Goal: Information Seeking & Learning: Learn about a topic

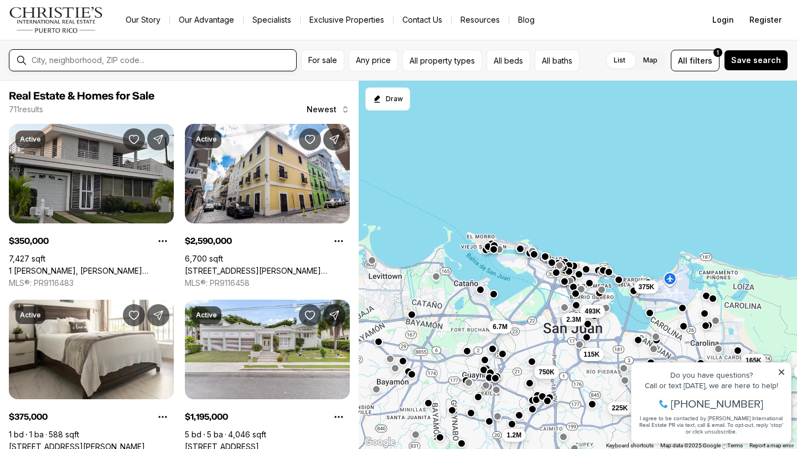
click at [153, 63] on input "text" at bounding box center [162, 60] width 260 height 9
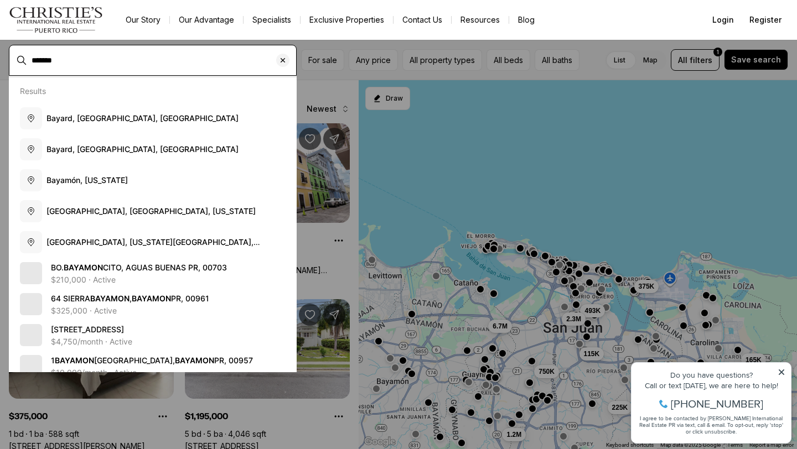
type input "*******"
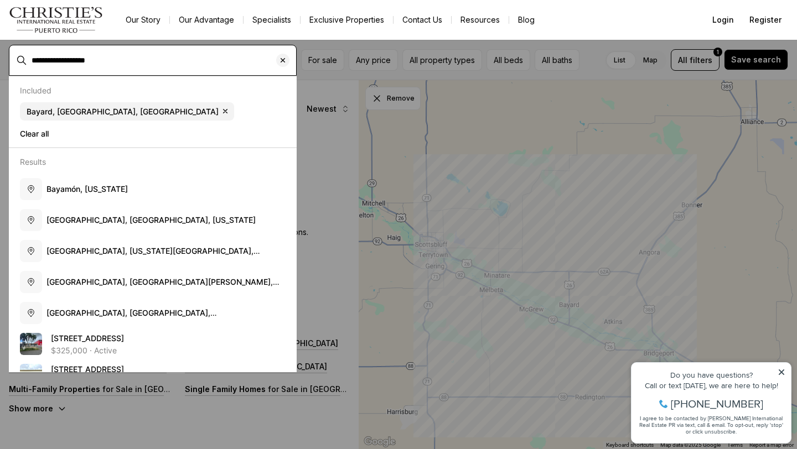
type input "**********"
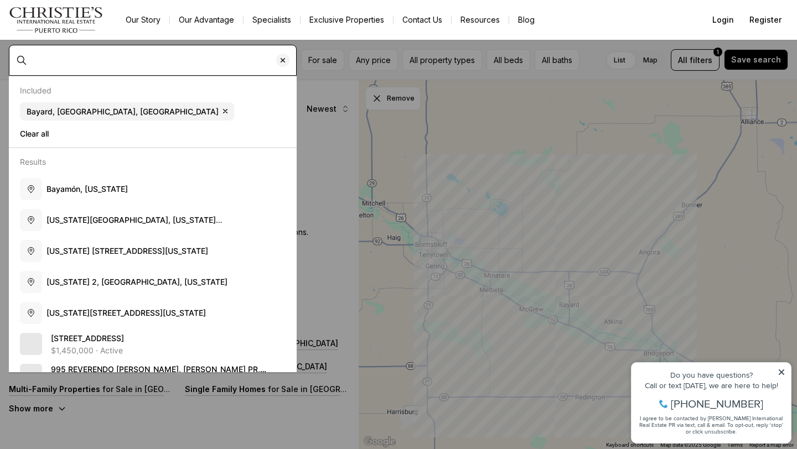
type input "**********"
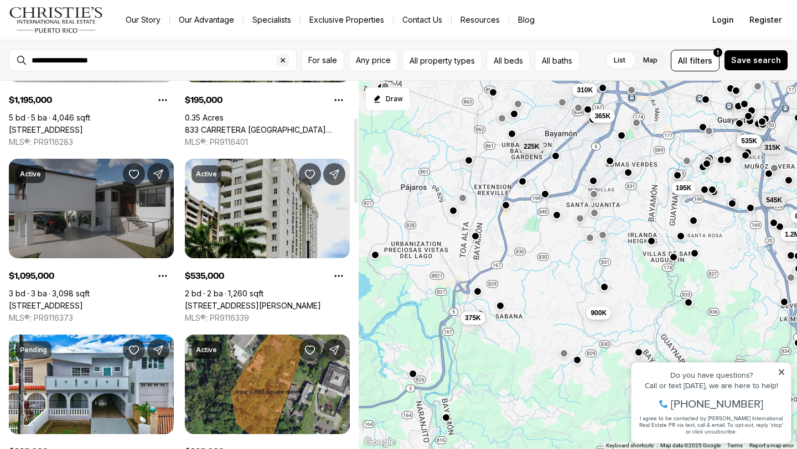
scroll to position [163, 0]
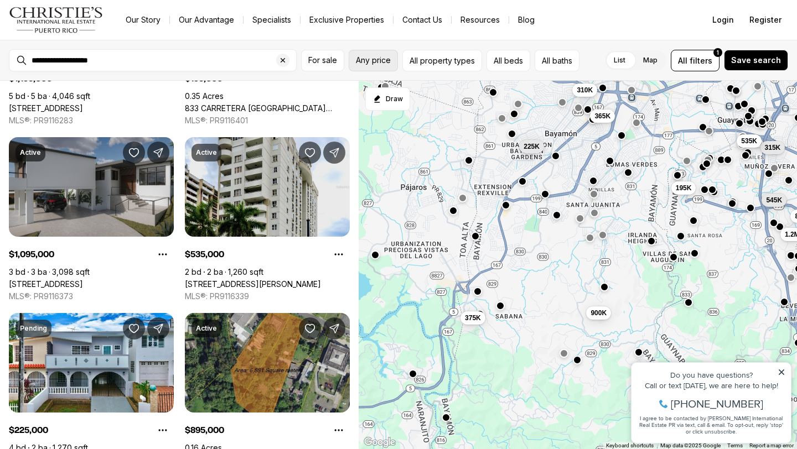
click at [386, 63] on span "Any price" at bounding box center [373, 60] width 35 height 9
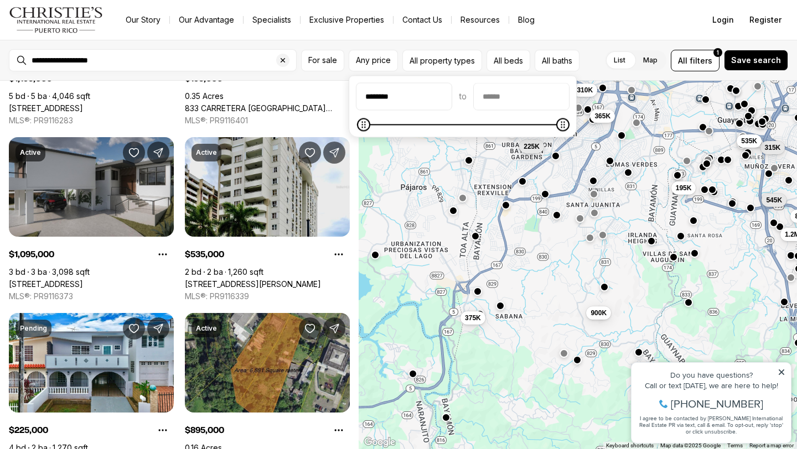
type input "********"
click at [503, 102] on input "priceMax" at bounding box center [521, 97] width 95 height 27
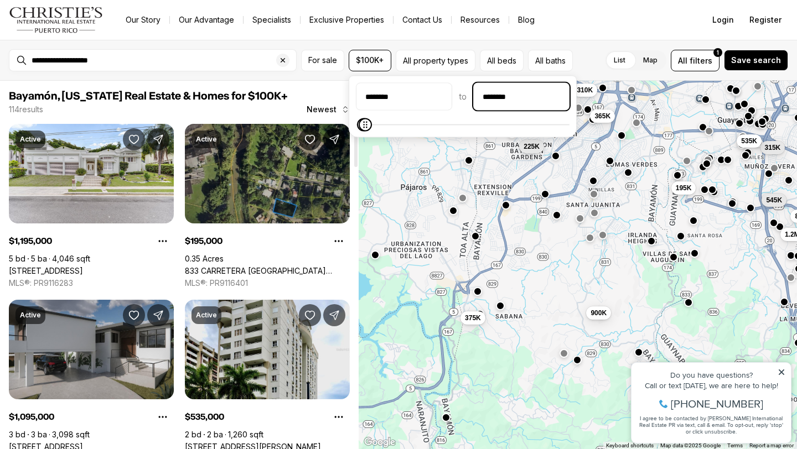
type input "********"
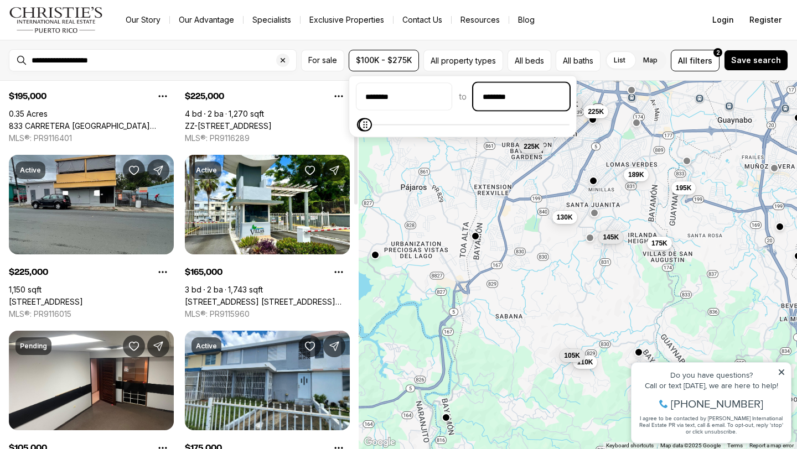
scroll to position [168, 0]
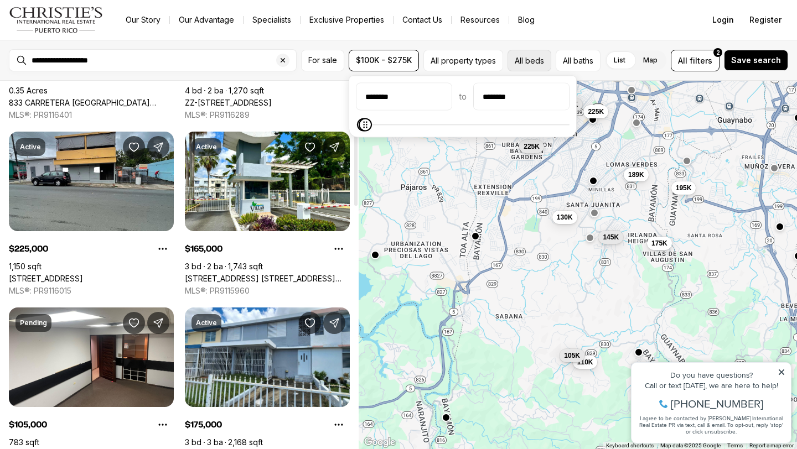
click at [528, 60] on button "All beds" at bounding box center [530, 61] width 44 height 22
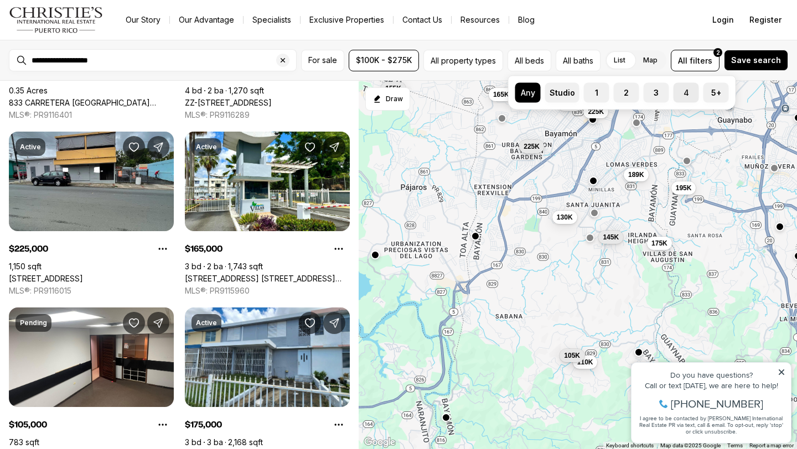
click at [689, 91] on label "4" at bounding box center [686, 93] width 25 height 20
click at [685, 91] on button "4" at bounding box center [679, 88] width 11 height 11
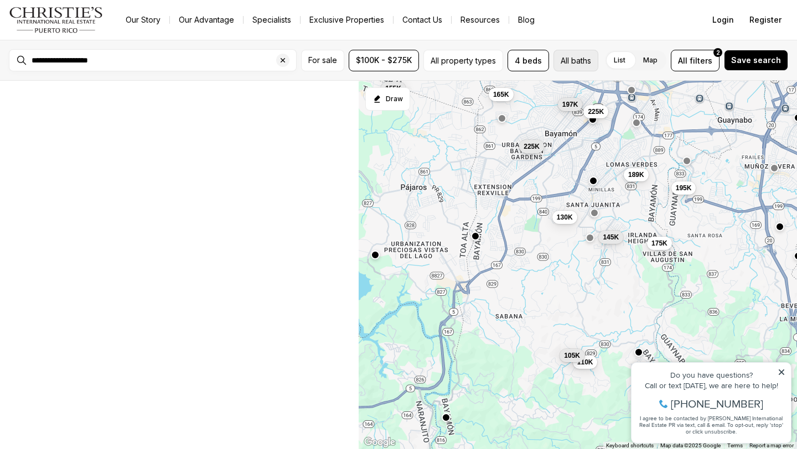
click at [569, 60] on button "All baths" at bounding box center [576, 61] width 45 height 22
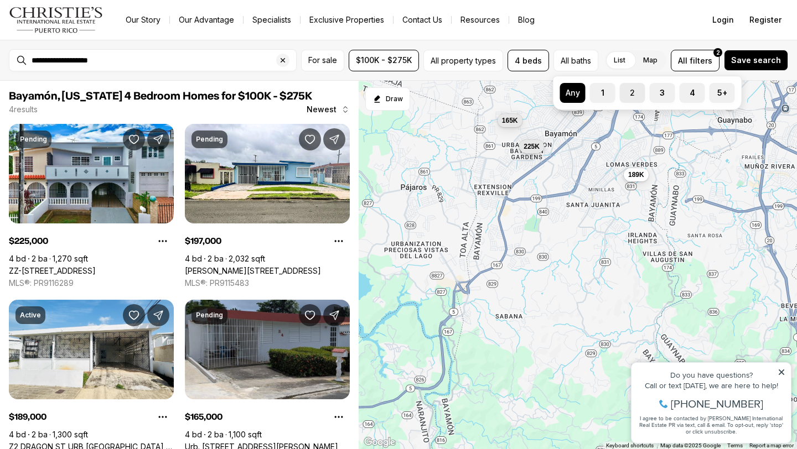
click at [637, 91] on label "2" at bounding box center [632, 93] width 25 height 20
click at [631, 91] on button "2" at bounding box center [625, 88] width 11 height 11
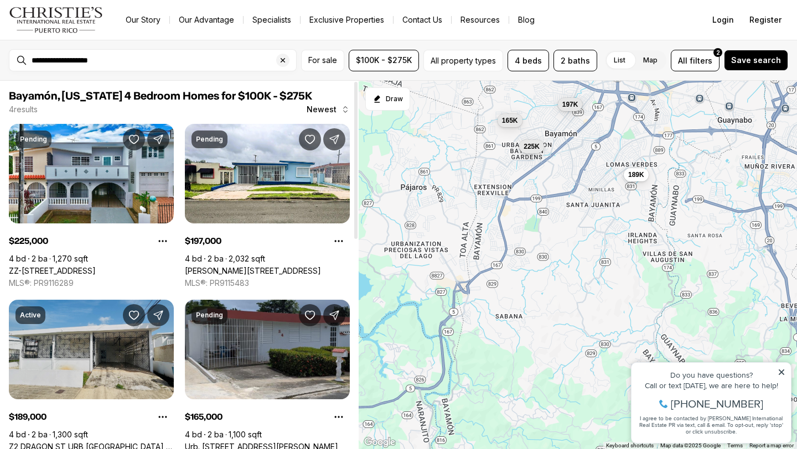
click at [85, 442] on link "Z2 DRAGON ST URB [GEOGRAPHIC_DATA], BAYAMON PR, 00956" at bounding box center [91, 447] width 165 height 10
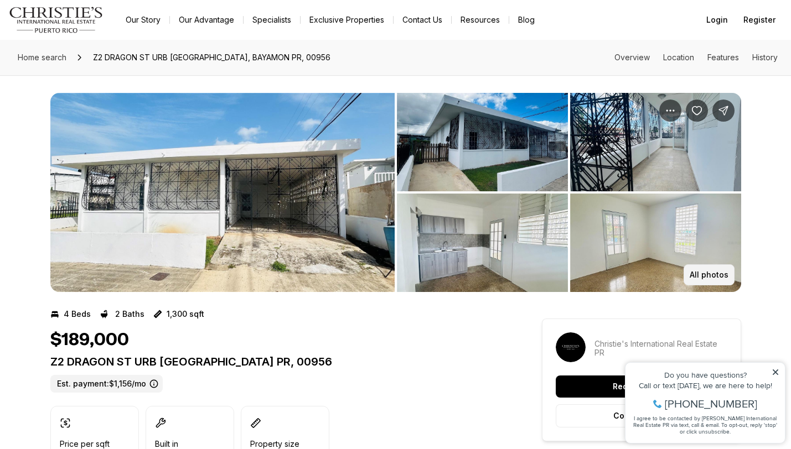
click at [717, 274] on p "All photos" at bounding box center [709, 275] width 39 height 9
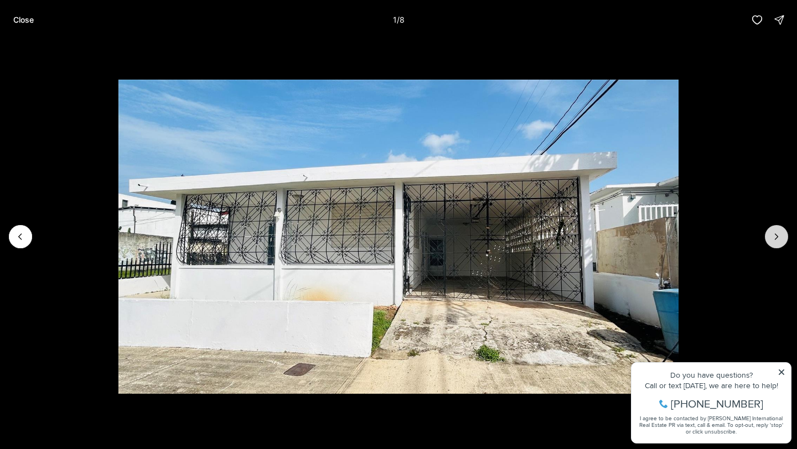
click at [776, 237] on icon "Next slide" at bounding box center [776, 236] width 11 height 11
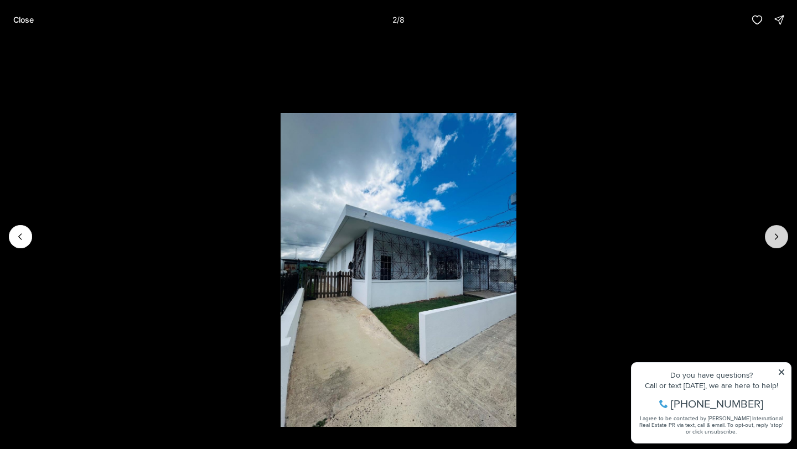
click at [776, 238] on icon "Next slide" at bounding box center [777, 237] width 3 height 6
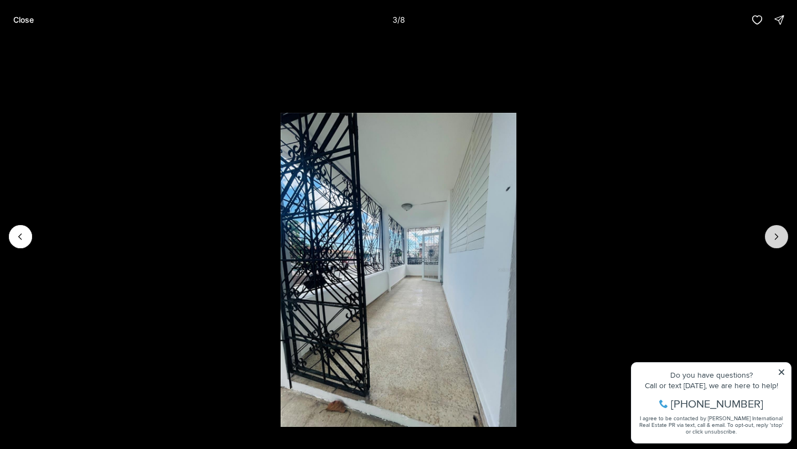
click at [776, 238] on icon "Next slide" at bounding box center [777, 237] width 3 height 6
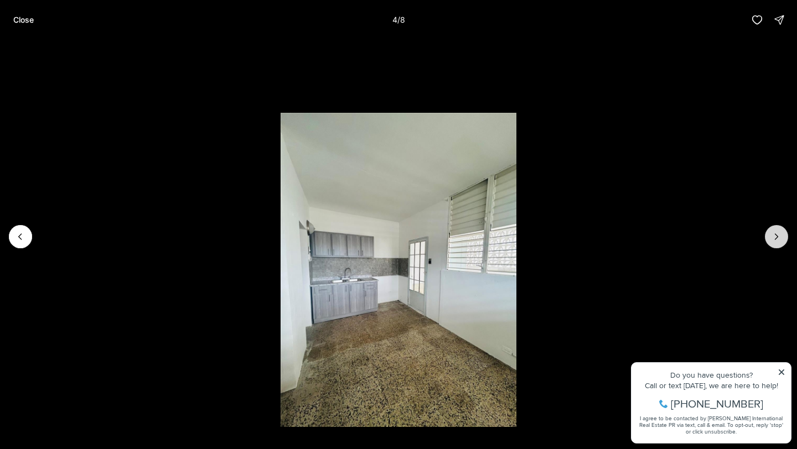
click at [776, 238] on icon "Next slide" at bounding box center [777, 237] width 3 height 6
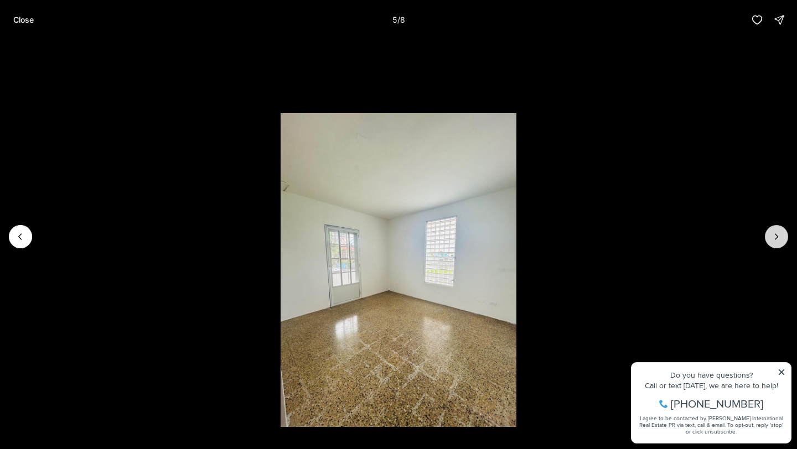
click at [776, 238] on icon "Next slide" at bounding box center [777, 237] width 3 height 6
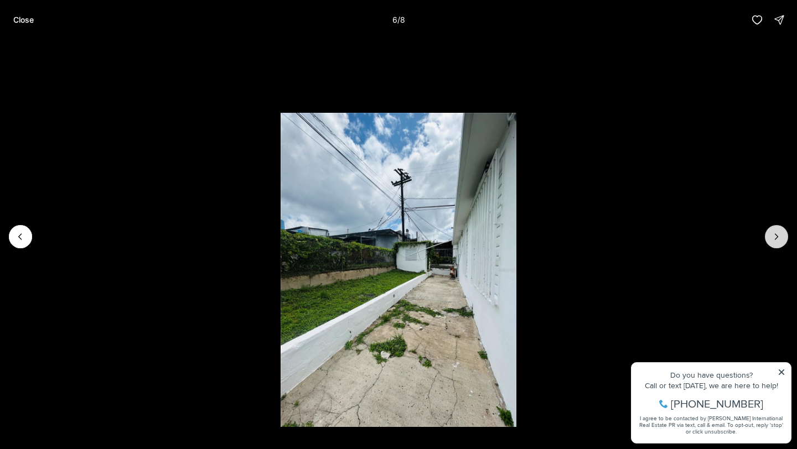
click at [776, 238] on icon "Next slide" at bounding box center [777, 237] width 3 height 6
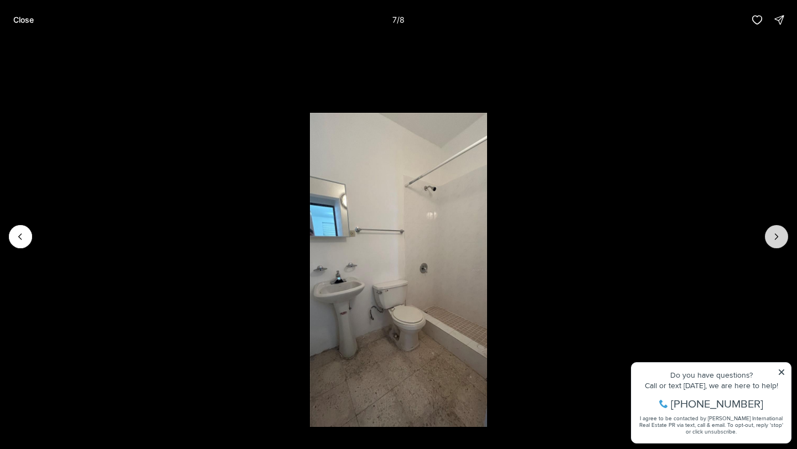
click at [776, 238] on icon "Next slide" at bounding box center [777, 237] width 3 height 6
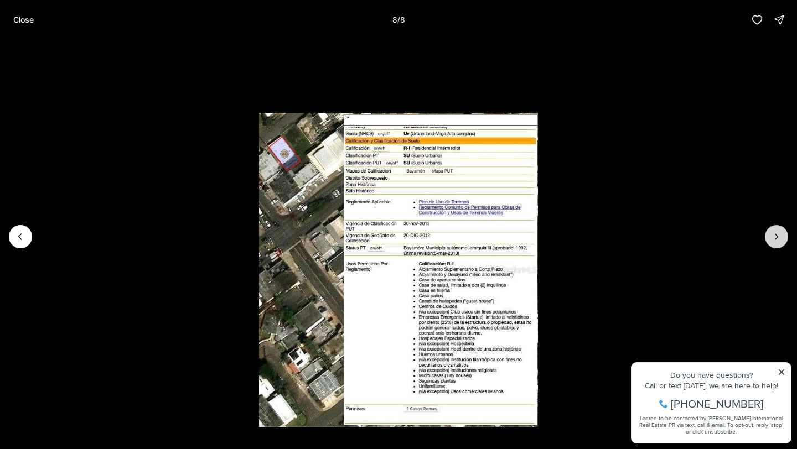
click at [776, 238] on div at bounding box center [776, 236] width 23 height 23
click at [776, 237] on div at bounding box center [776, 236] width 23 height 23
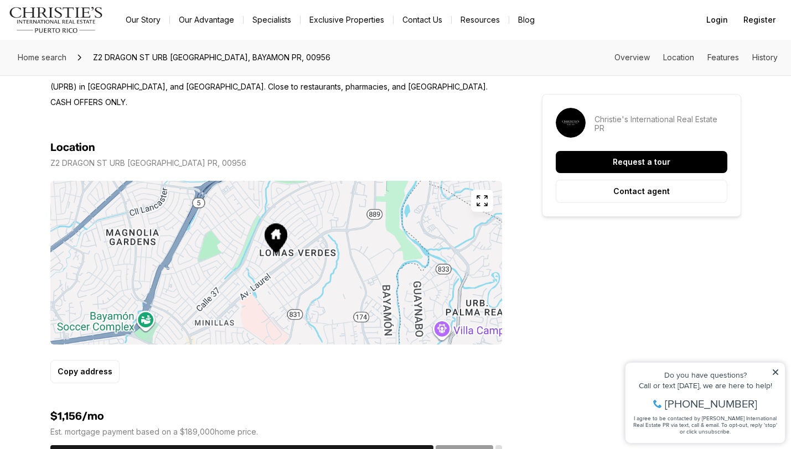
scroll to position [590, 0]
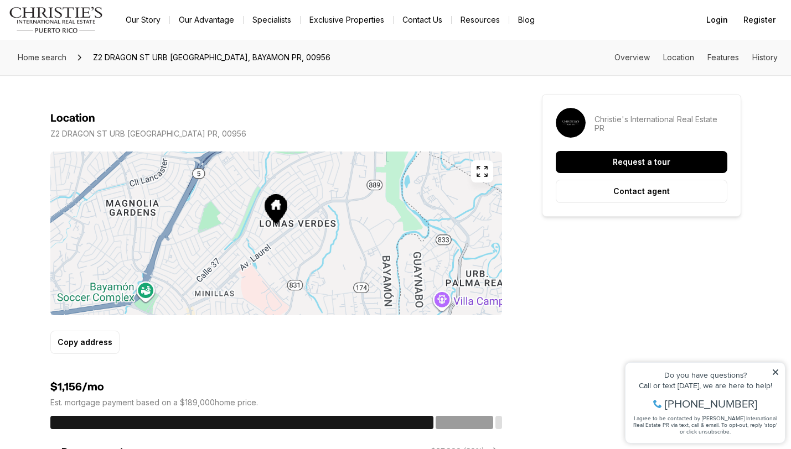
click at [480, 178] on icon "button" at bounding box center [482, 171] width 13 height 13
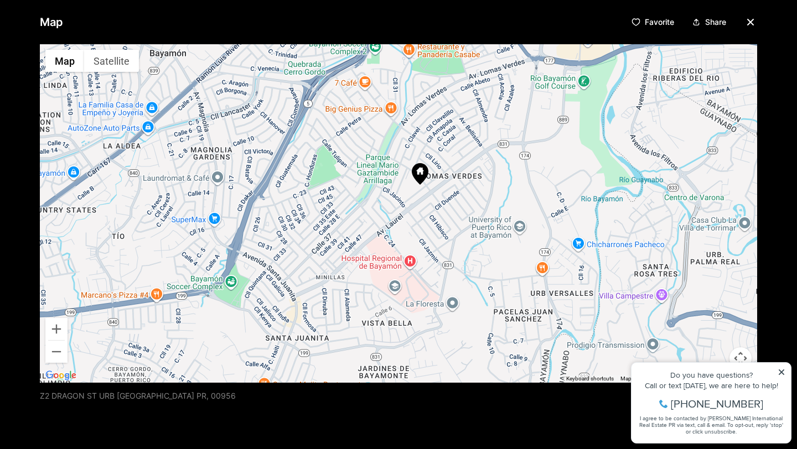
drag, startPoint x: 428, startPoint y: 205, endPoint x: 451, endPoint y: 180, distance: 33.3
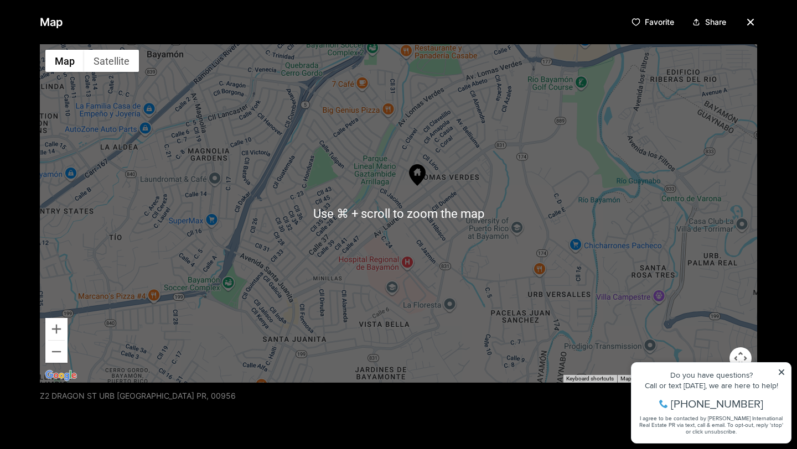
click at [481, 147] on div at bounding box center [398, 213] width 717 height 339
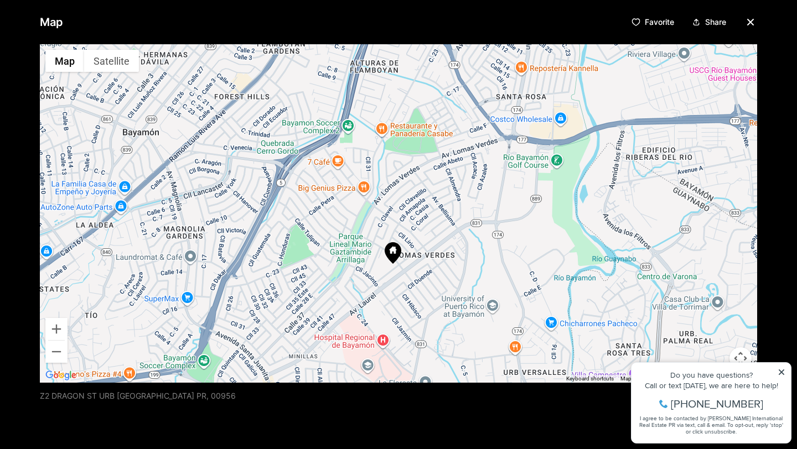
drag, startPoint x: 538, startPoint y: 130, endPoint x: 513, endPoint y: 210, distance: 83.4
click at [513, 210] on div at bounding box center [398, 213] width 717 height 339
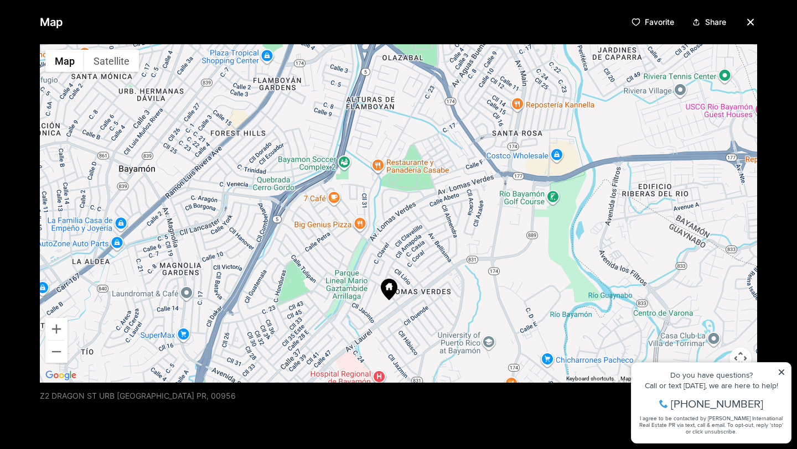
drag, startPoint x: 502, startPoint y: 141, endPoint x: 498, endPoint y: 179, distance: 38.9
click at [498, 180] on div at bounding box center [398, 213] width 717 height 339
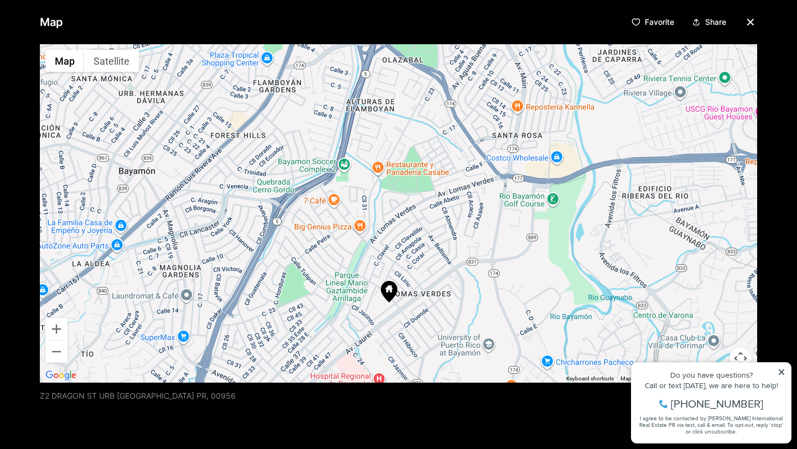
click at [744, 25] on icon "button" at bounding box center [750, 21] width 13 height 13
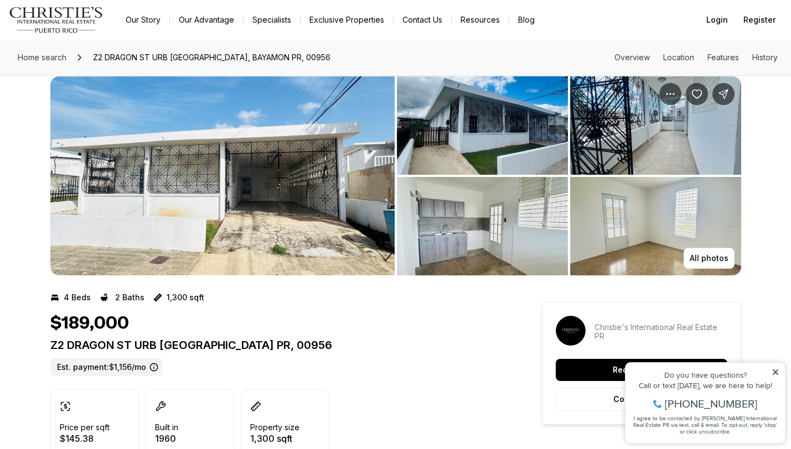
scroll to position [0, 0]
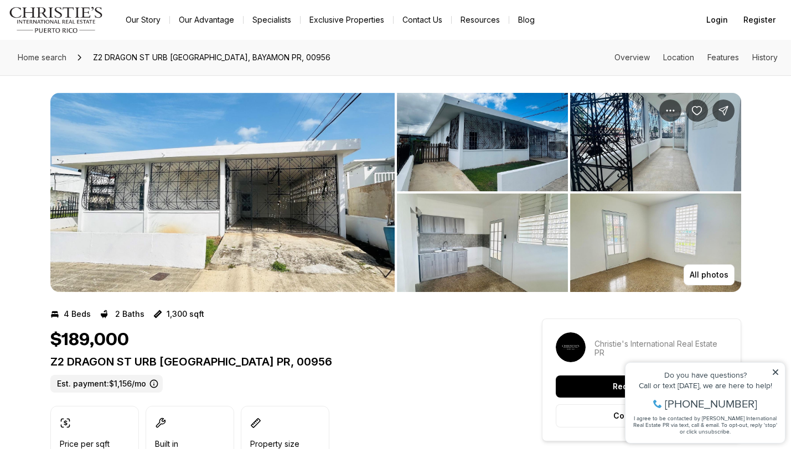
click at [423, 169] on img "View image gallery" at bounding box center [482, 142] width 171 height 99
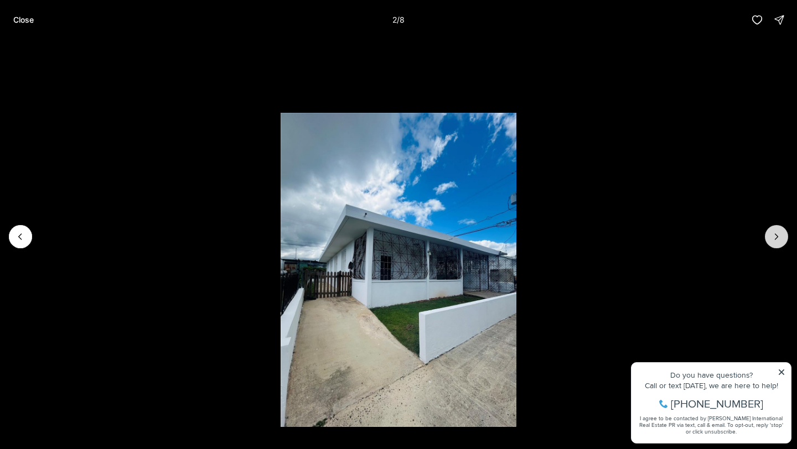
click at [773, 237] on icon "Next slide" at bounding box center [776, 236] width 11 height 11
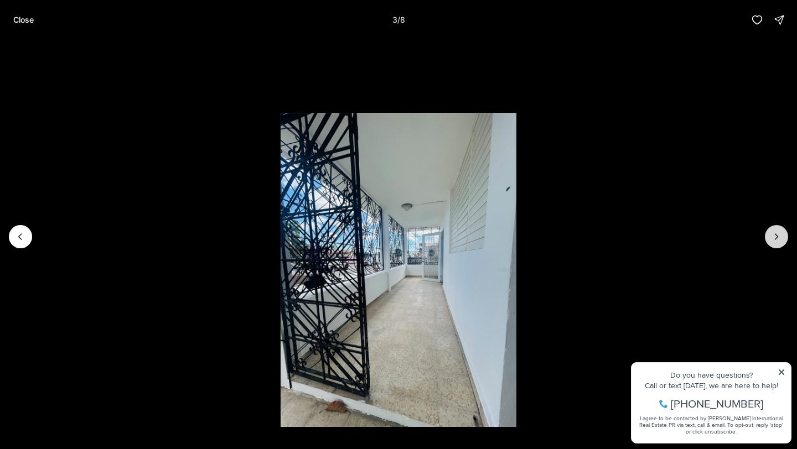
click at [773, 240] on icon "Next slide" at bounding box center [776, 236] width 11 height 11
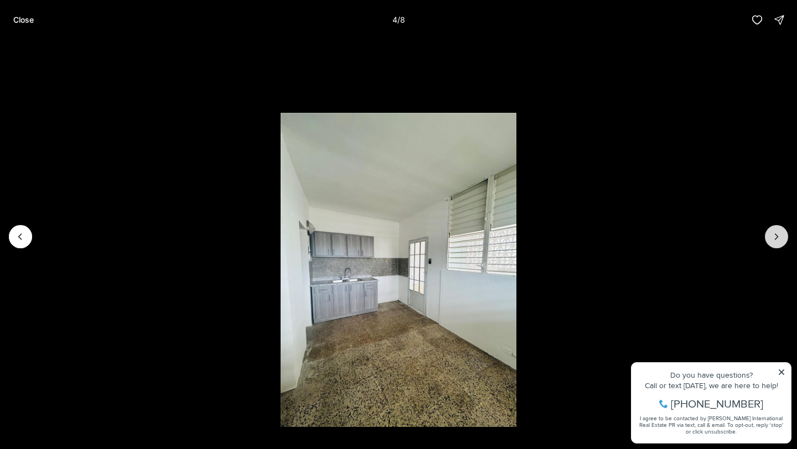
click at [773, 240] on icon "Next slide" at bounding box center [776, 236] width 11 height 11
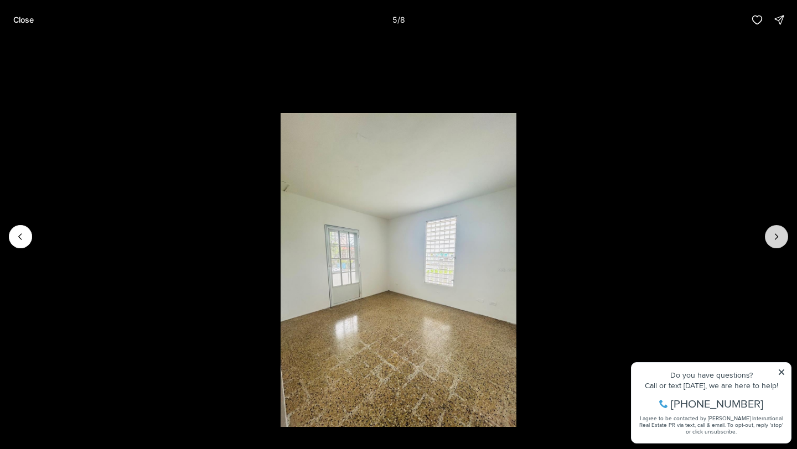
click at [773, 239] on icon "Next slide" at bounding box center [776, 236] width 11 height 11
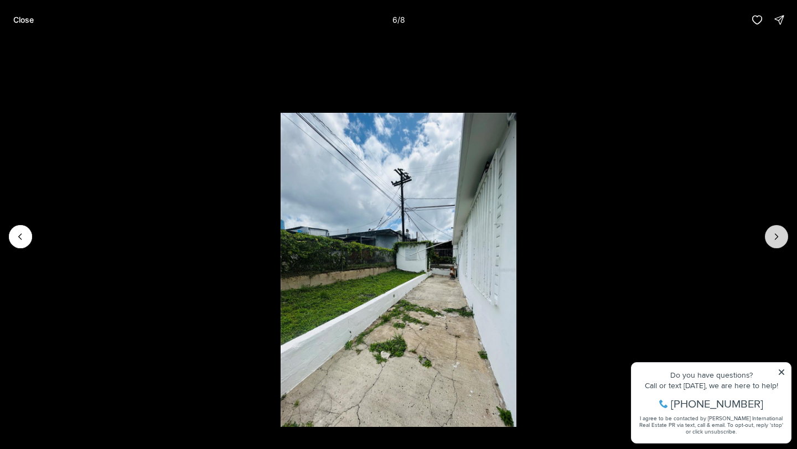
click at [773, 240] on icon "Next slide" at bounding box center [776, 236] width 11 height 11
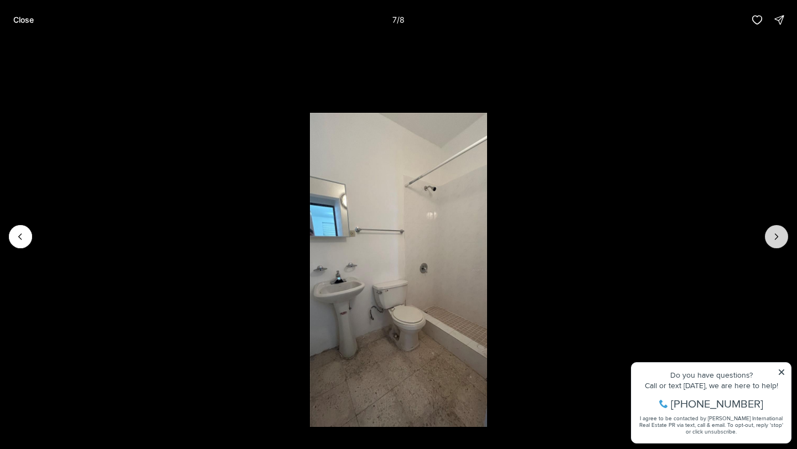
click at [773, 240] on icon "Next slide" at bounding box center [776, 236] width 11 height 11
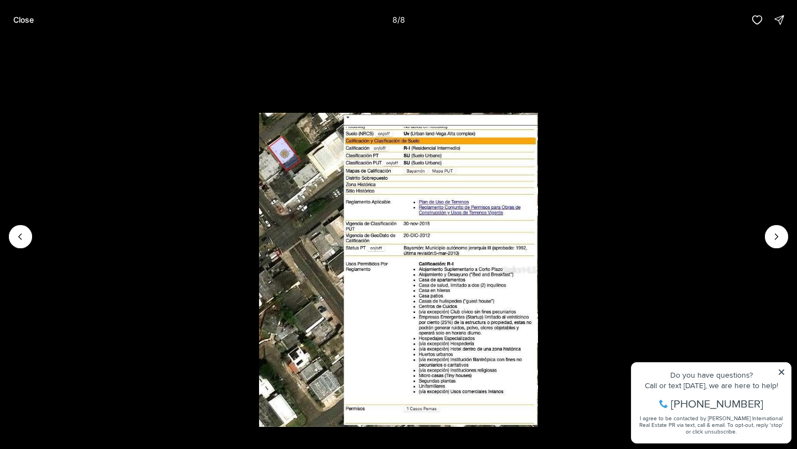
click at [773, 241] on div at bounding box center [776, 236] width 23 height 23
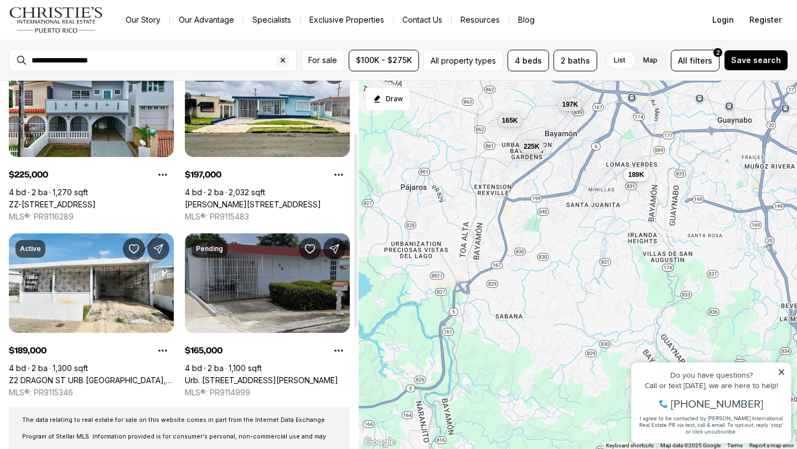
scroll to position [104, 0]
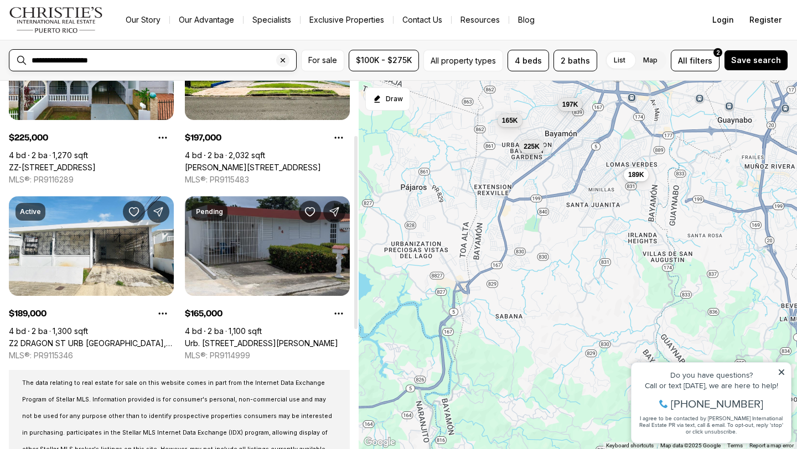
click at [59, 64] on input "**********" at bounding box center [162, 60] width 260 height 9
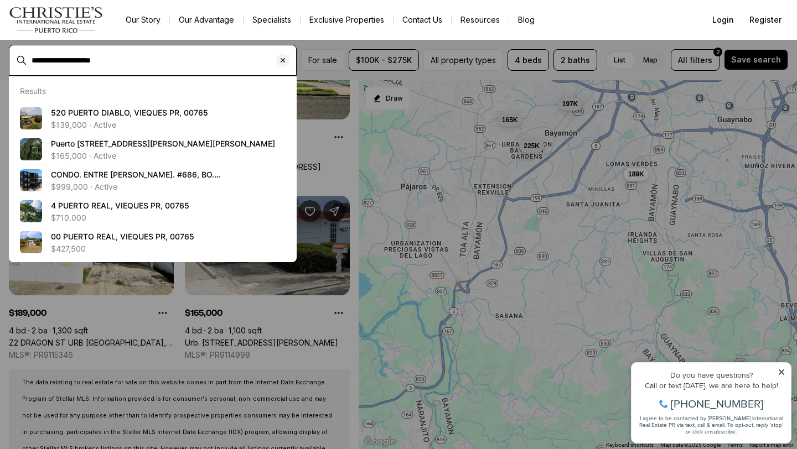
type input "**********"
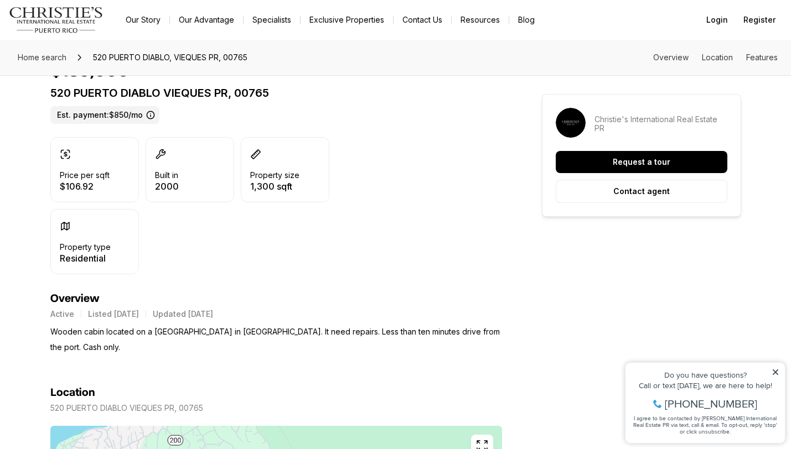
scroll to position [294, 0]
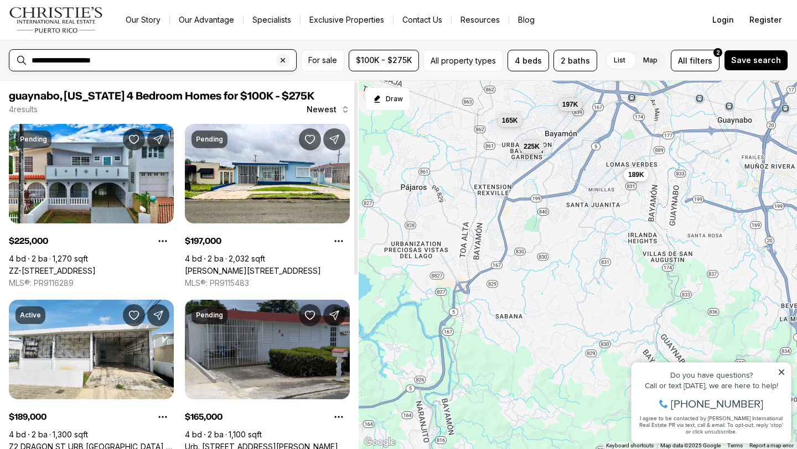
click at [182, 60] on input "**********" at bounding box center [162, 60] width 260 height 9
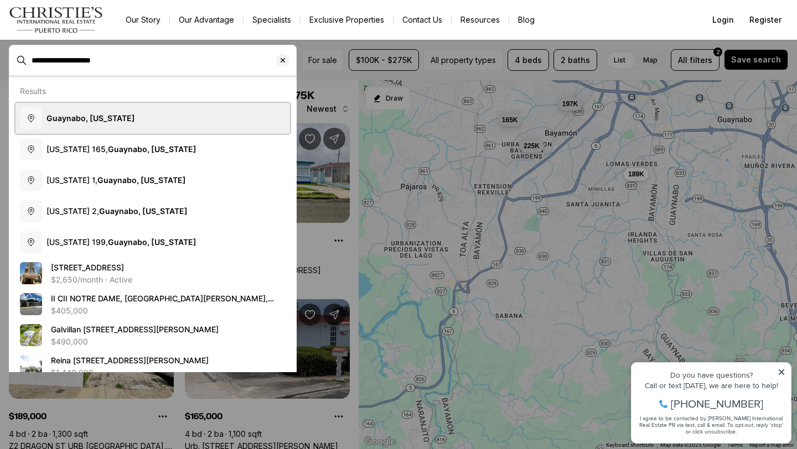
click at [176, 109] on button "Guaynabo, Puerto Rico" at bounding box center [152, 118] width 275 height 31
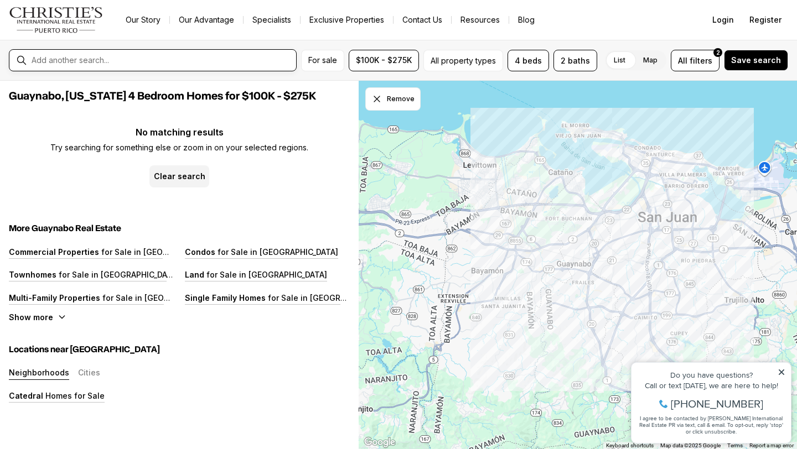
click at [153, 59] on input "text" at bounding box center [162, 60] width 260 height 9
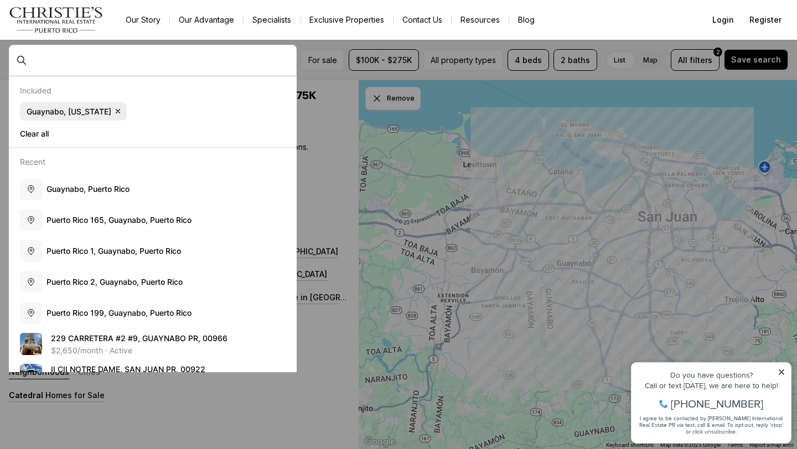
click at [60, 114] on span "Guaynabo, Puerto Rico" at bounding box center [69, 112] width 85 height 10
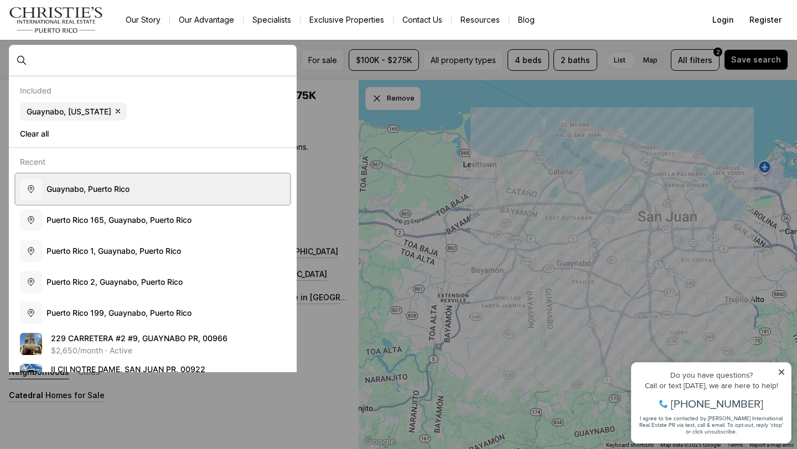
click at [73, 188] on span "G u a y n a b o , P u e r t o R i c o" at bounding box center [87, 188] width 83 height 9
click at [15, 174] on button "G u a y n a b o , P u e r t o R i c o" at bounding box center [152, 189] width 275 height 31
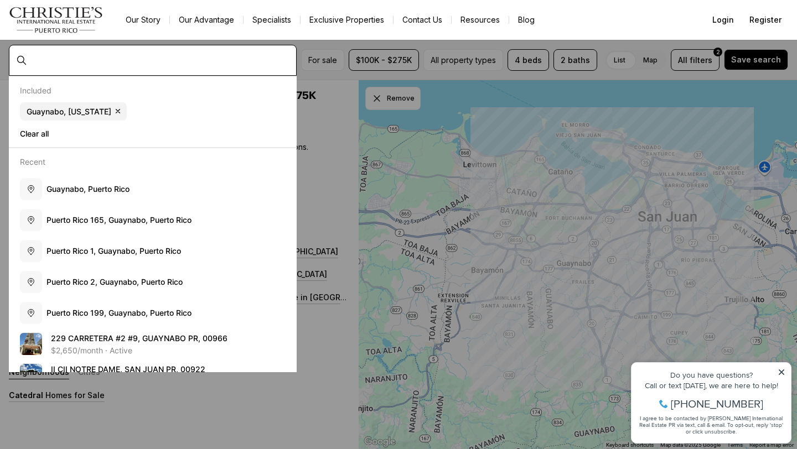
click at [53, 59] on input "text" at bounding box center [162, 60] width 260 height 9
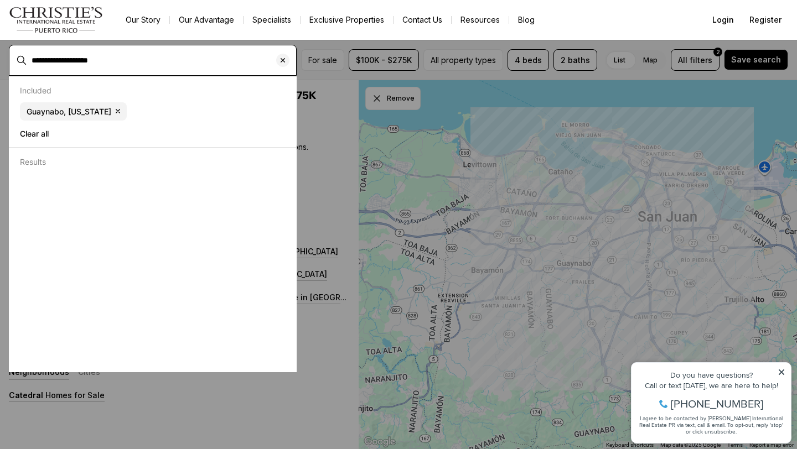
type input "**********"
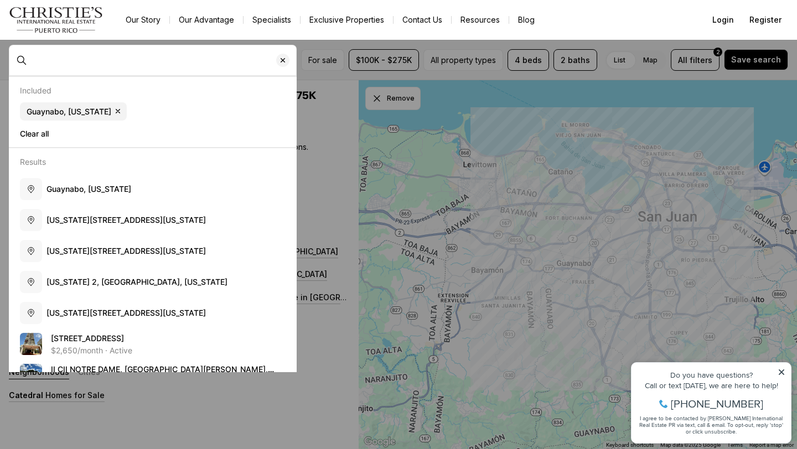
click at [779, 372] on icon at bounding box center [782, 373] width 8 height 8
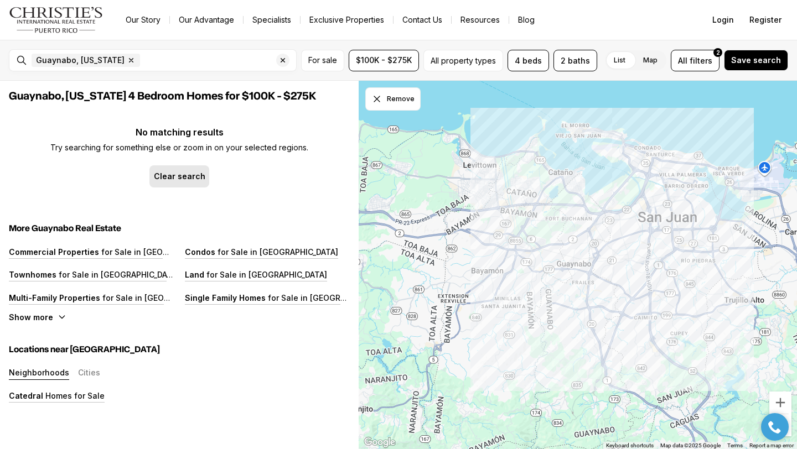
click at [197, 177] on p "Clear search" at bounding box center [179, 176] width 51 height 9
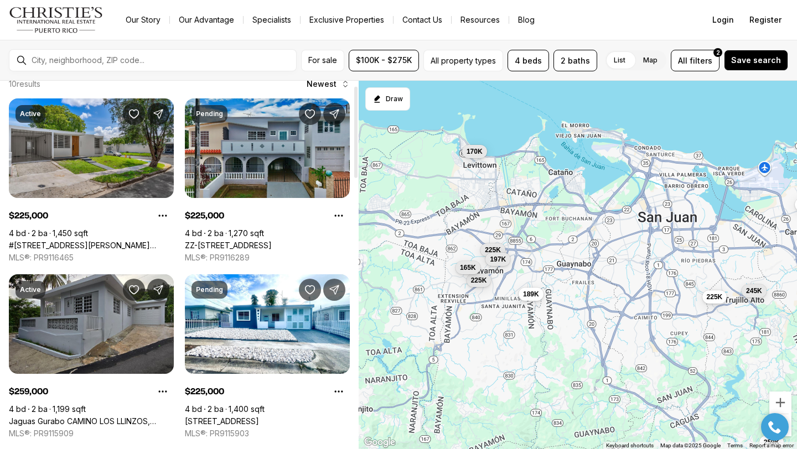
scroll to position [27, 0]
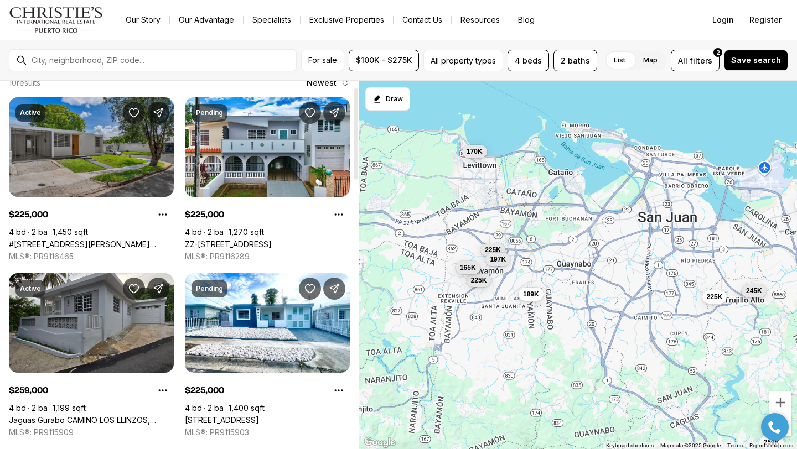
click at [104, 240] on link "#[STREET_ADDRESS][PERSON_NAME][PERSON_NAME]" at bounding box center [91, 245] width 165 height 10
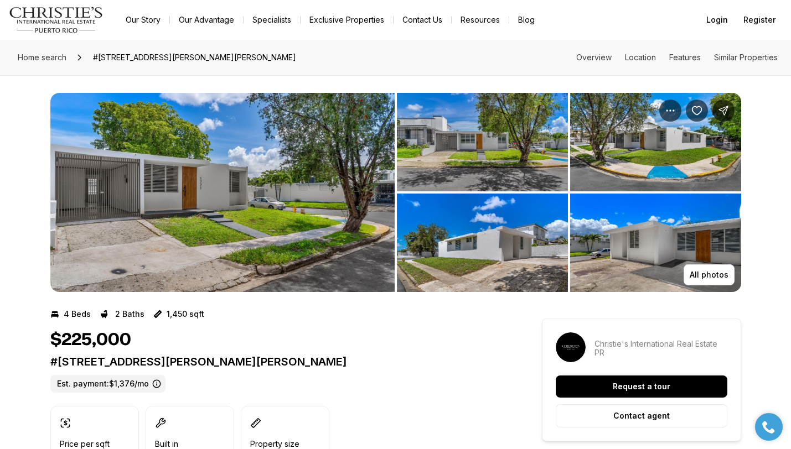
click at [430, 122] on img "View image gallery" at bounding box center [482, 142] width 171 height 99
click at [477, 68] on div "Home search #1771 CALLE LEO, SAN JUAN PR, 00926 Overview Location Features Simi…" at bounding box center [395, 57] width 791 height 35
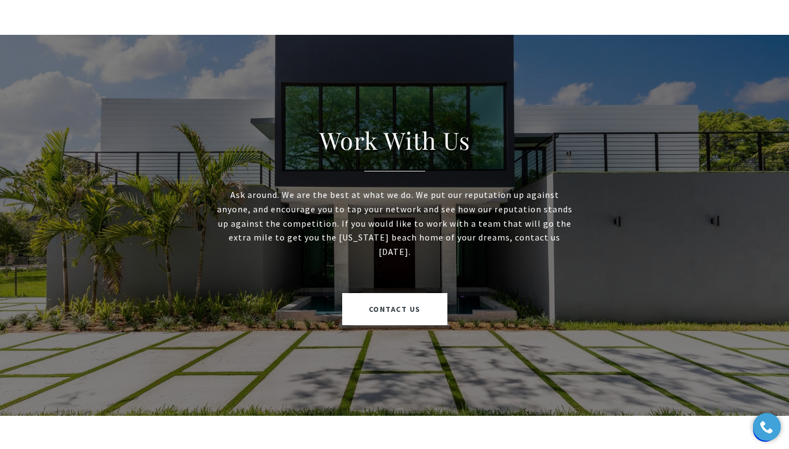
scroll to position [373, 0]
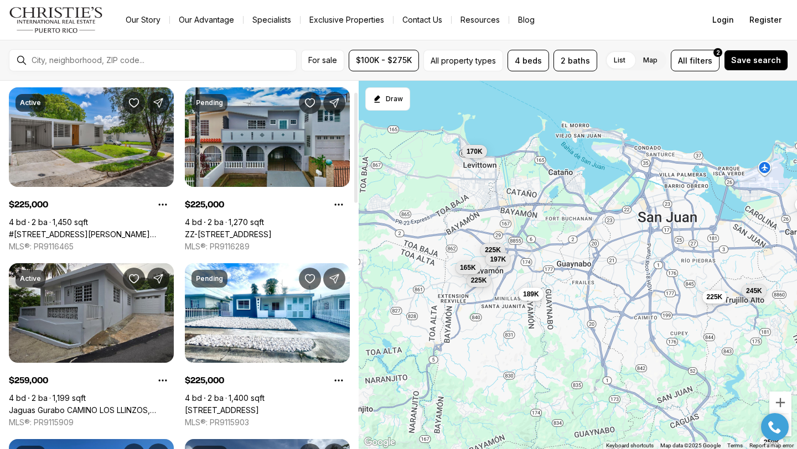
scroll to position [42, 0]
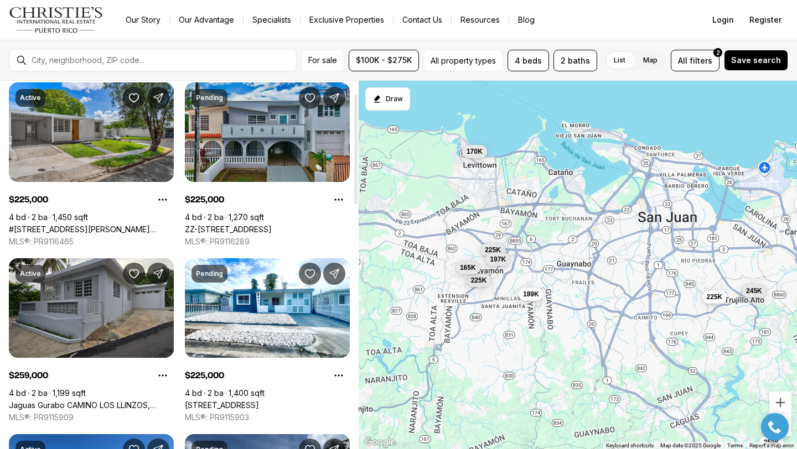
click at [248, 225] on link "ZZ-[STREET_ADDRESS]" at bounding box center [228, 230] width 87 height 10
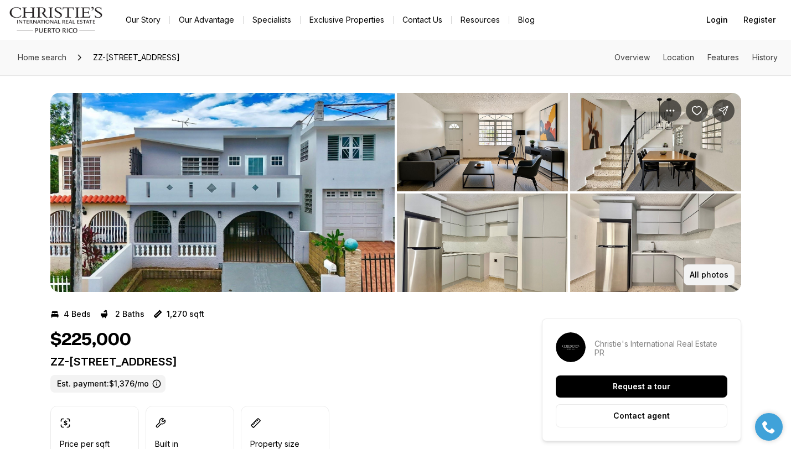
click at [715, 276] on p "All photos" at bounding box center [709, 275] width 39 height 9
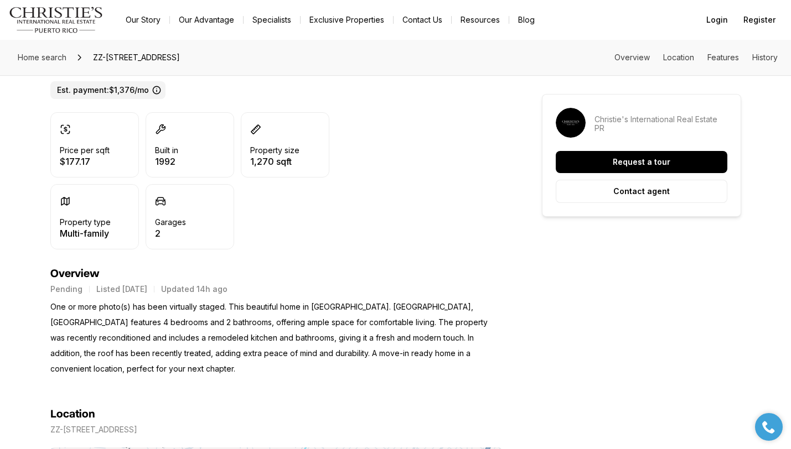
scroll to position [298, 0]
